Goal: Transaction & Acquisition: Purchase product/service

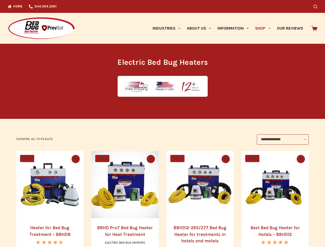
click at [317, 6] on icon "Search" at bounding box center [315, 7] width 4 height 4
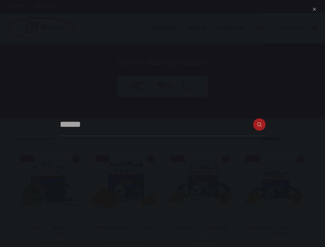
click at [168, 28] on link "Industries" at bounding box center [166, 28] width 34 height 31
click at [201, 28] on link "About Us" at bounding box center [198, 28] width 31 height 31
click at [235, 28] on link "Information" at bounding box center [233, 28] width 38 height 31
click at [264, 28] on link "Shop" at bounding box center [263, 28] width 22 height 31
click at [75, 159] on icon "Quick view toggle" at bounding box center [76, 158] width 4 height 3
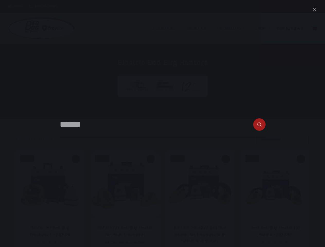
click at [151, 159] on icon "Quick view toggle" at bounding box center [151, 158] width 4 height 3
click at [226, 159] on icon "Quick view toggle" at bounding box center [226, 158] width 4 height 3
click at [302, 159] on icon "Quick view toggle" at bounding box center [301, 158] width 4 height 3
